Goal: Navigation & Orientation: Go to known website

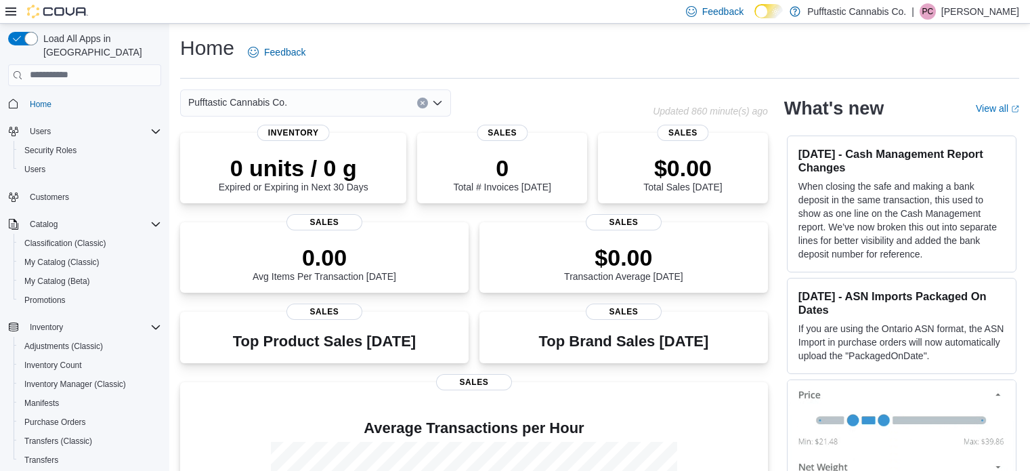
scroll to position [198, 0]
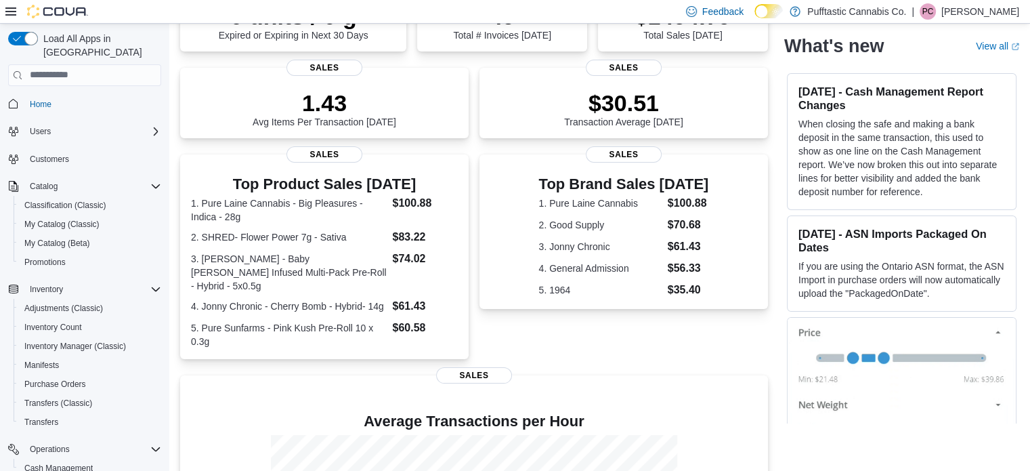
scroll to position [146, 0]
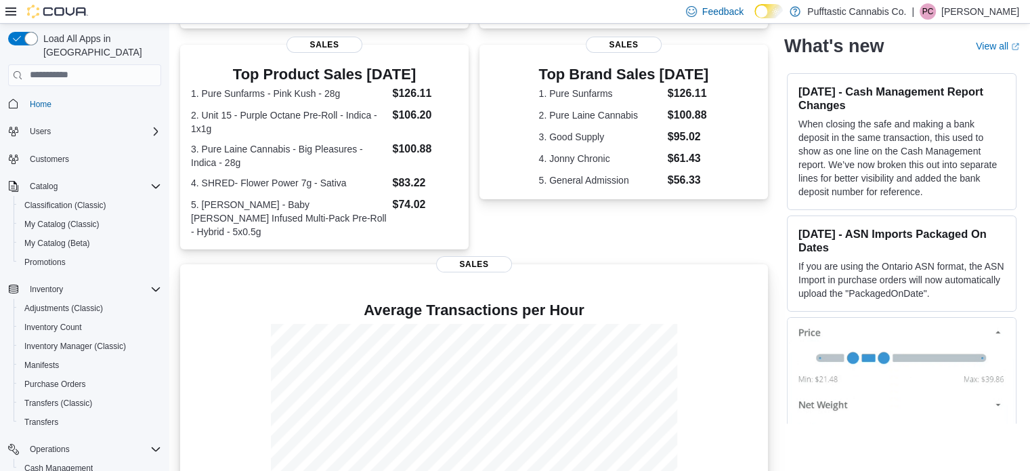
scroll to position [260, 0]
